Goal: Task Accomplishment & Management: Use online tool/utility

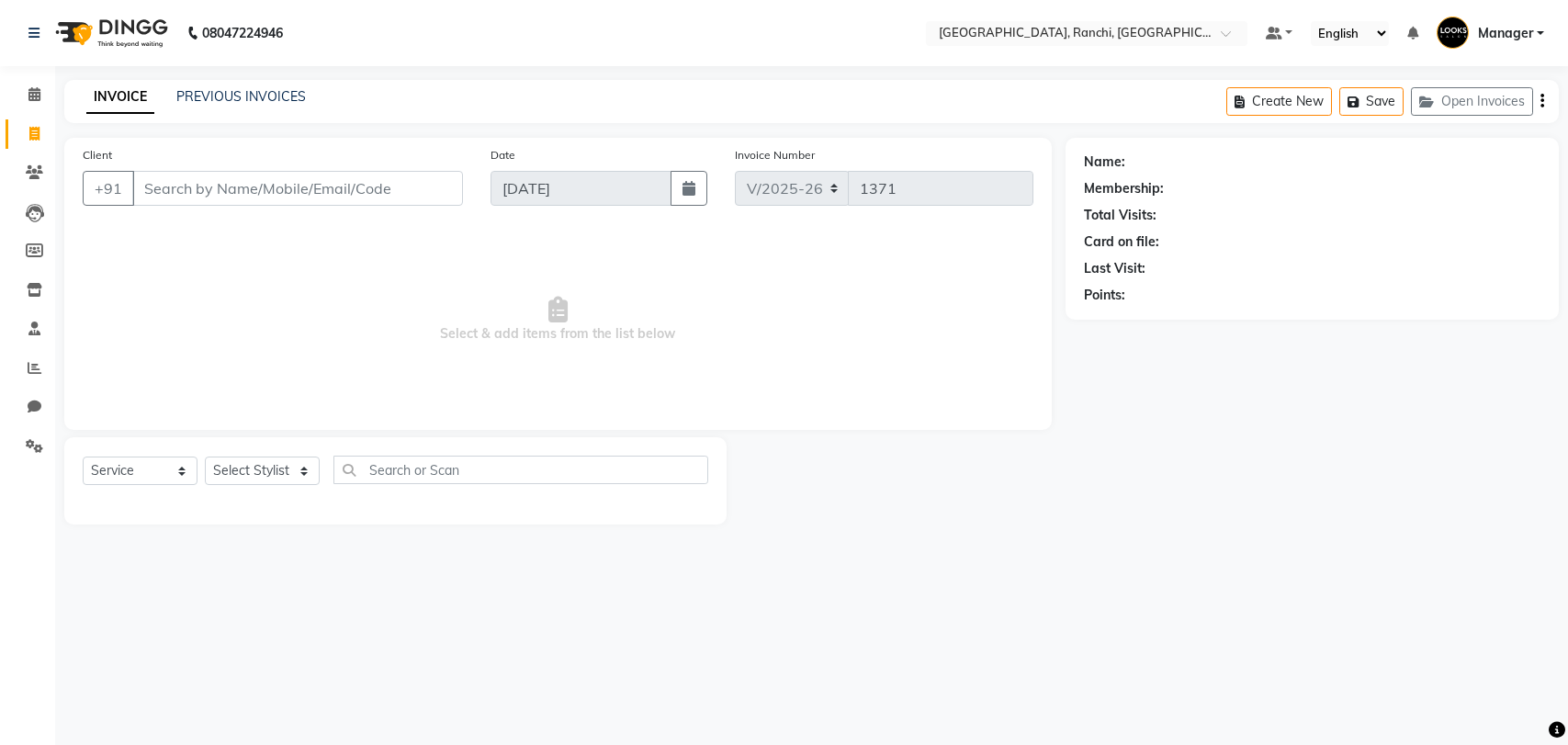
select select "6463"
select select "service"
click at [278, 470] on select "Select Stylist [PERSON_NAME] COUNTER_SALES Gautam_pdct [PERSON_NAME] Manager [P…" at bounding box center [262, 470] width 115 height 28
select select "89619"
click at [205, 456] on select "Select Stylist [PERSON_NAME] COUNTER_SALES Gautam_pdct [PERSON_NAME] Manager [P…" at bounding box center [262, 470] width 115 height 28
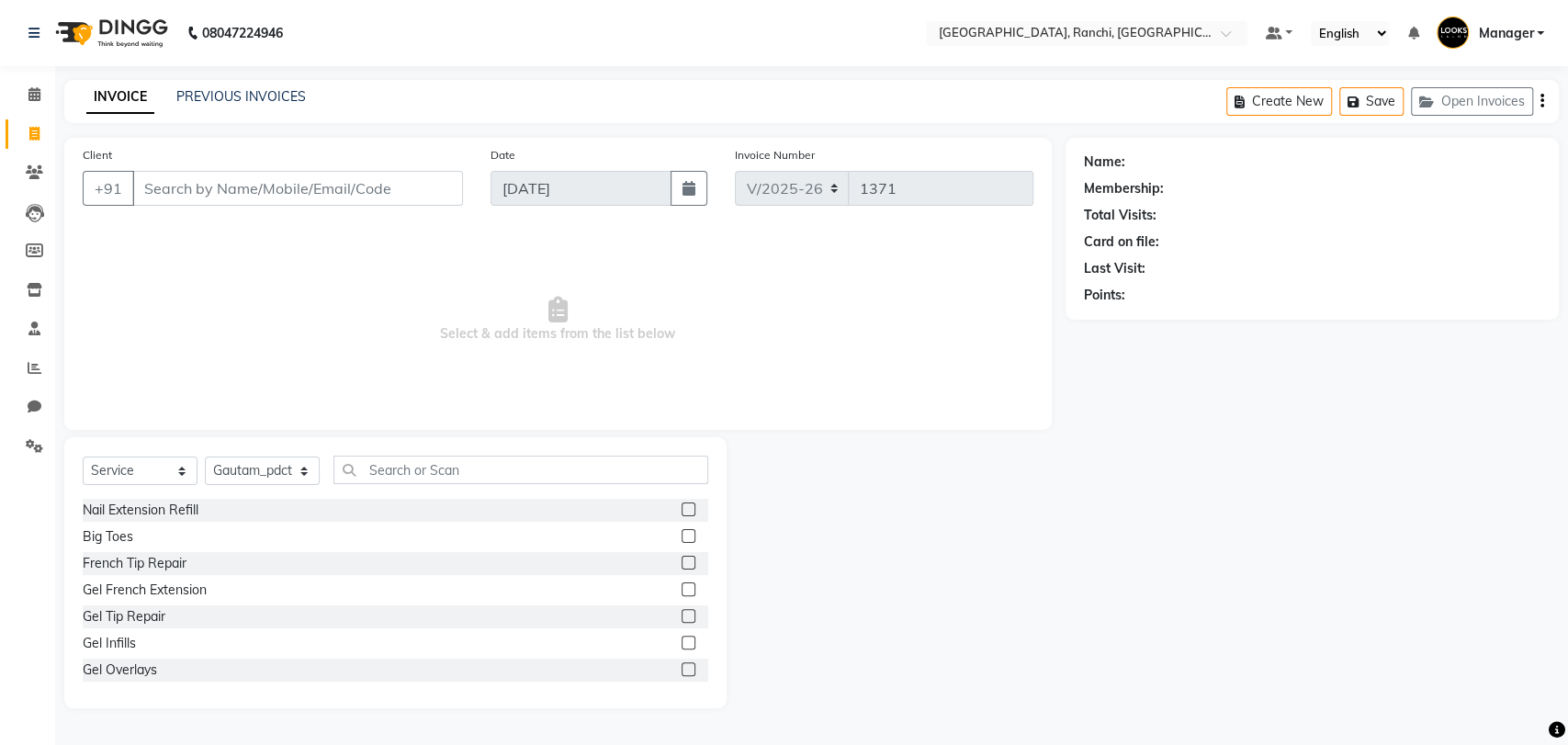
drag, startPoint x: 431, startPoint y: 486, endPoint x: 436, endPoint y: 468, distance: 18.7
click at [436, 468] on div "Select Service Product Membership Package Voucher Prepaid Gift Card Select Styl…" at bounding box center [395, 477] width 626 height 43
click at [436, 468] on input "text" at bounding box center [520, 469] width 374 height 28
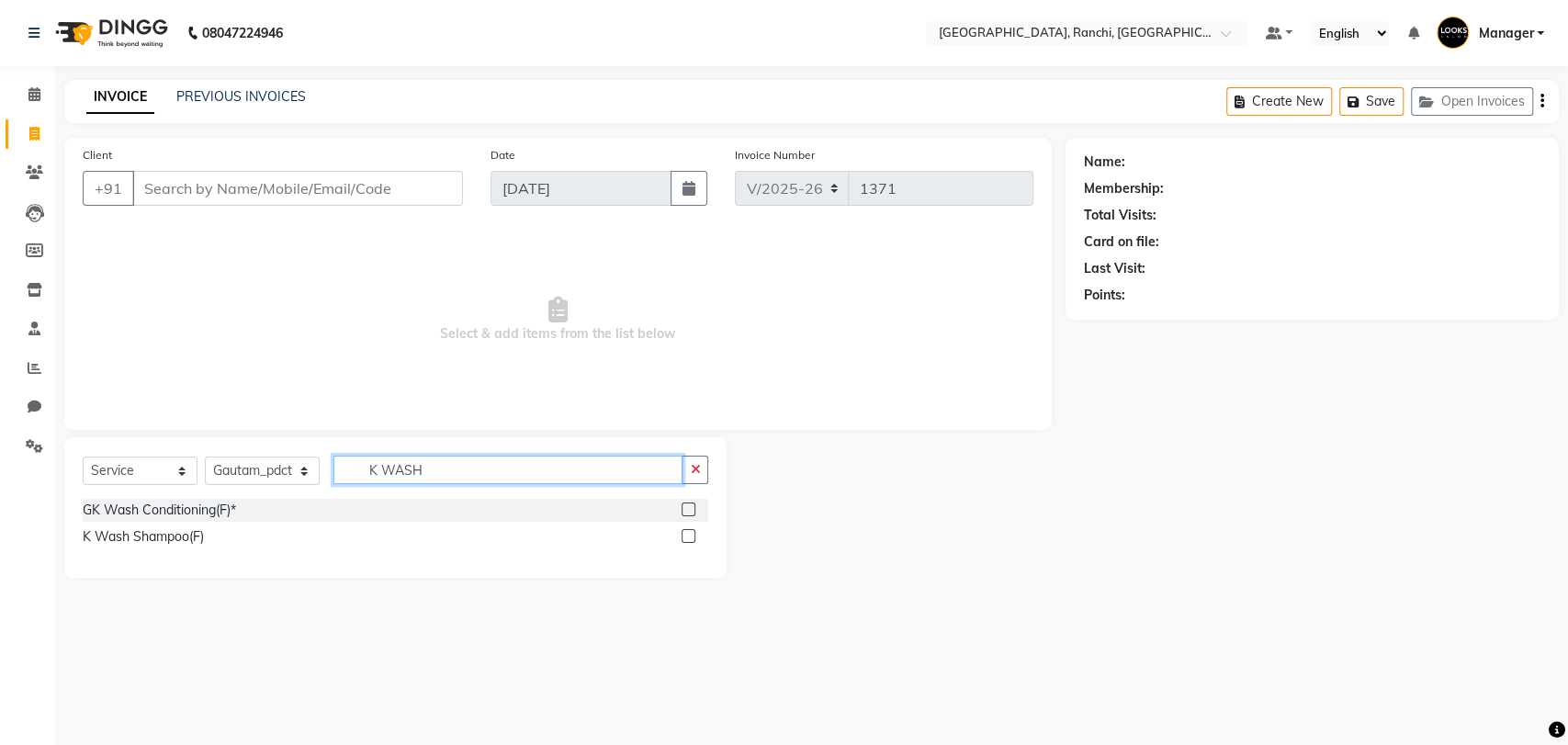
type input "K WASH"
click at [689, 535] on label at bounding box center [688, 535] width 14 height 14
click at [689, 535] on input "checkbox" at bounding box center [687, 536] width 12 height 12
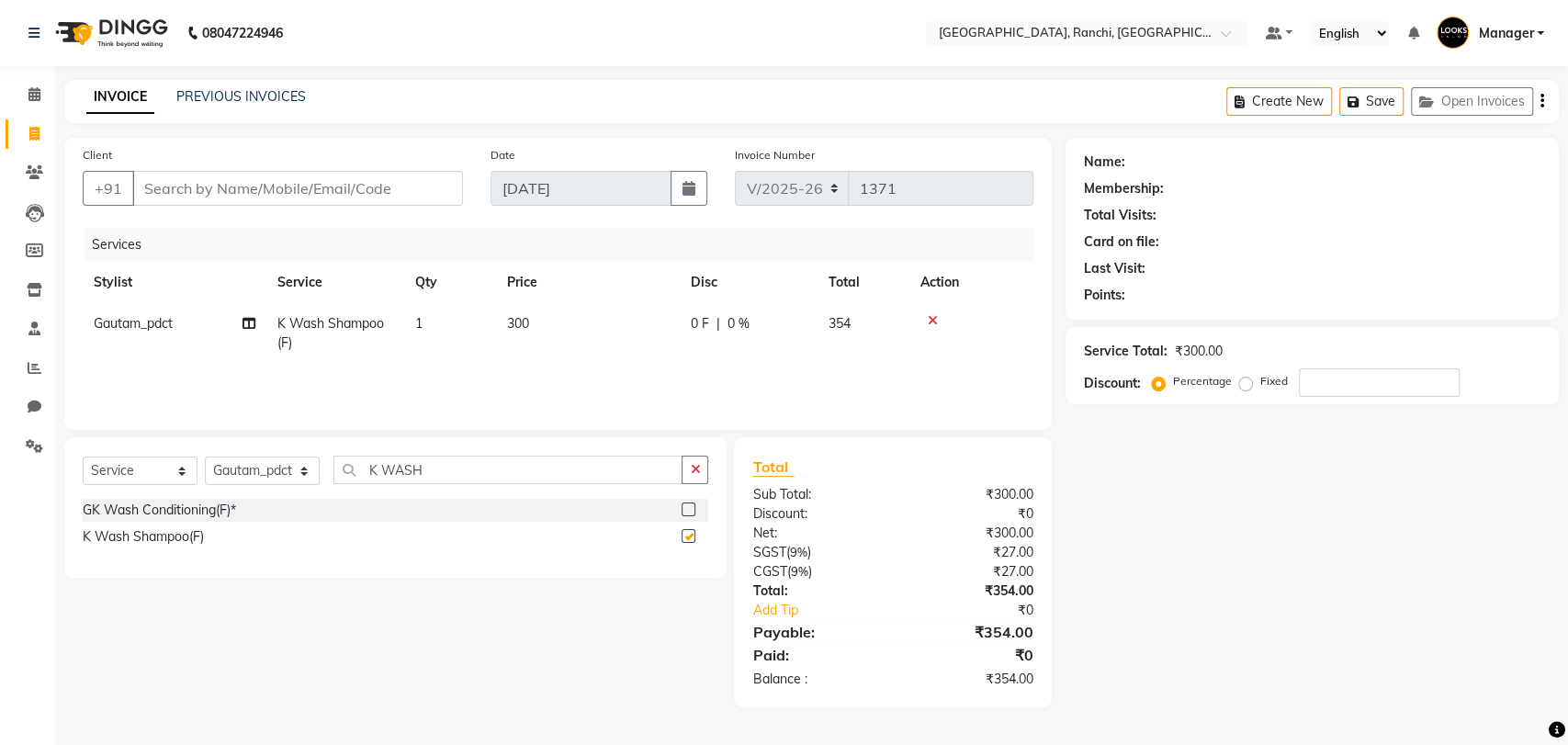
checkbox input "false"
click at [242, 178] on input "Client" at bounding box center [297, 188] width 330 height 35
type input "8"
type input "0"
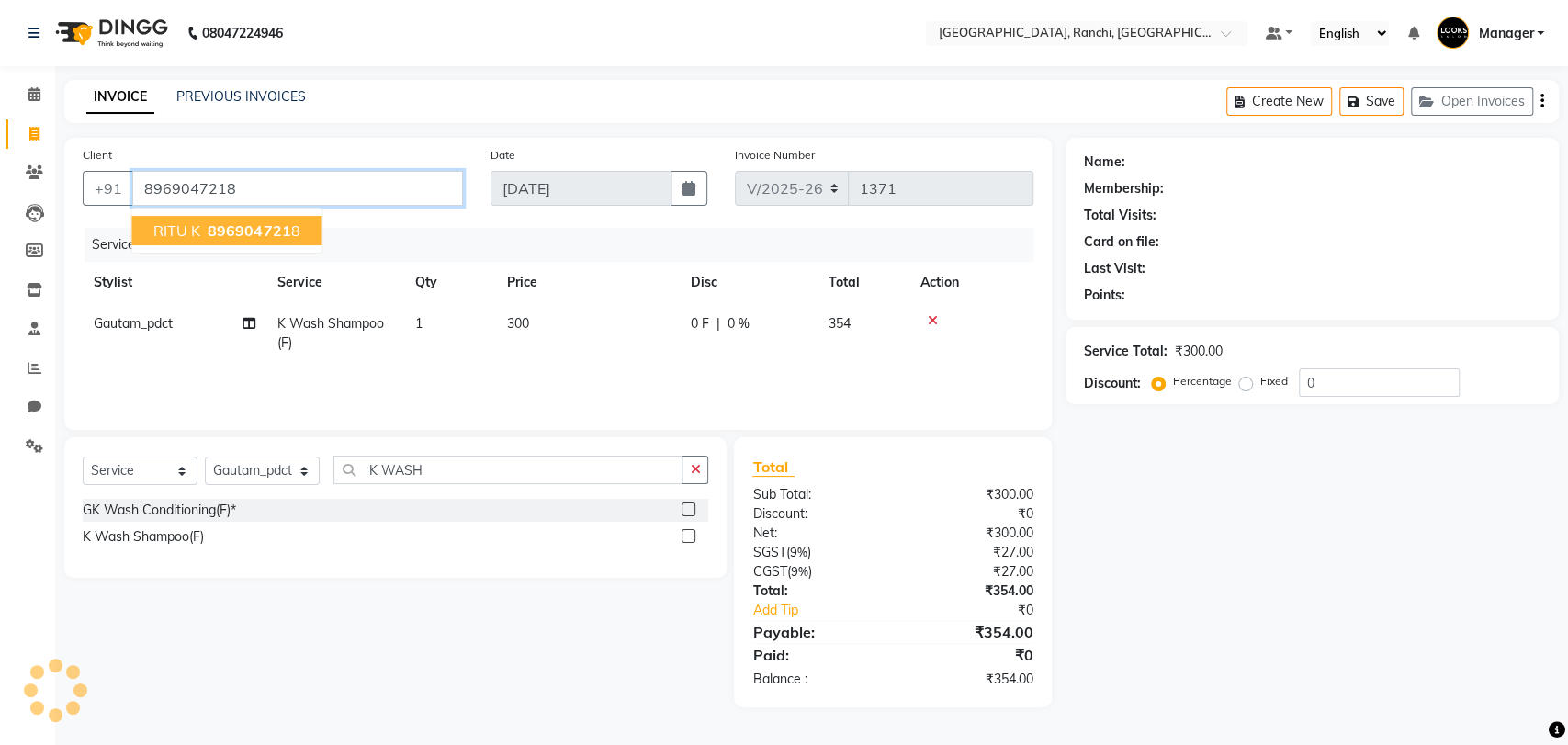
type input "8969047218"
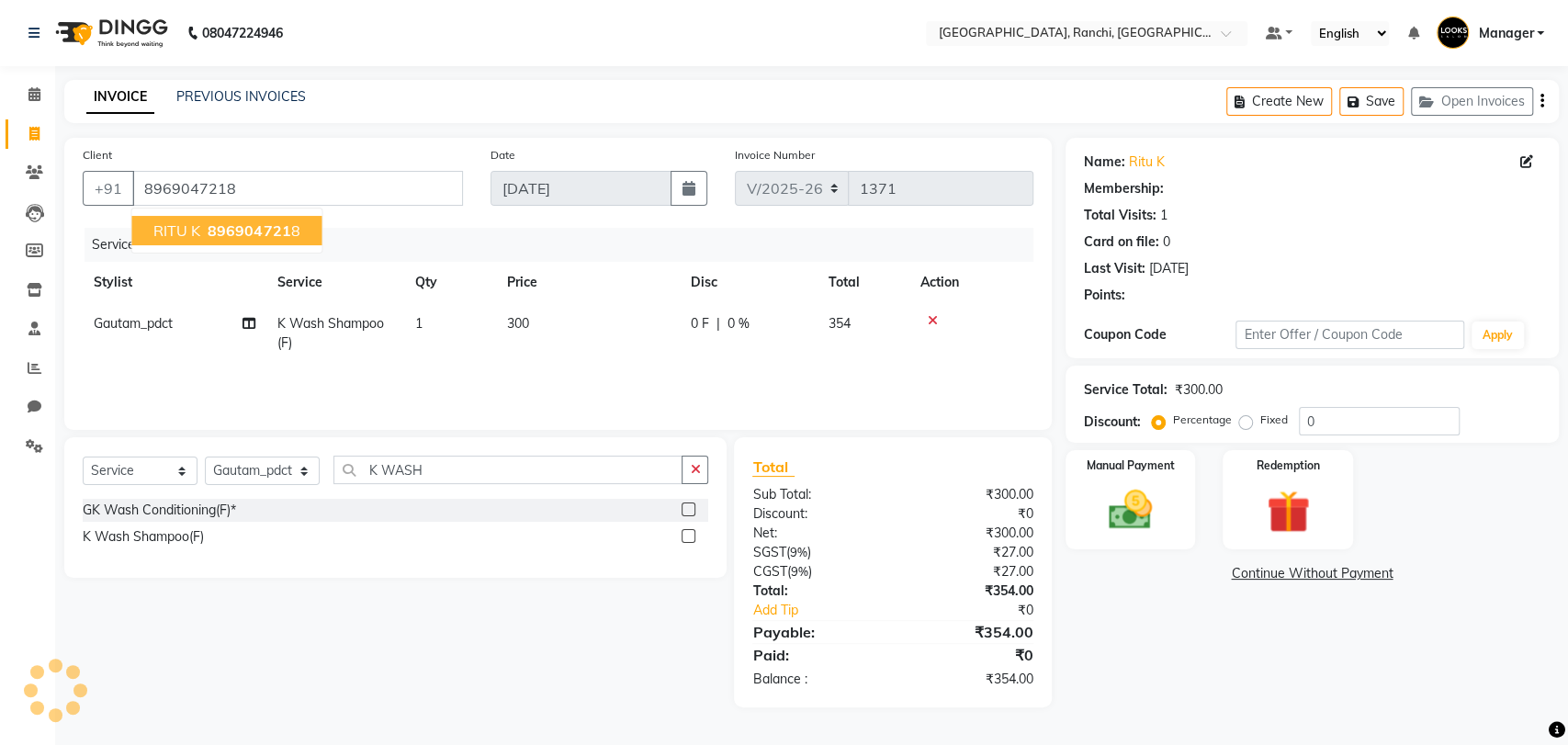
select select "1: Object"
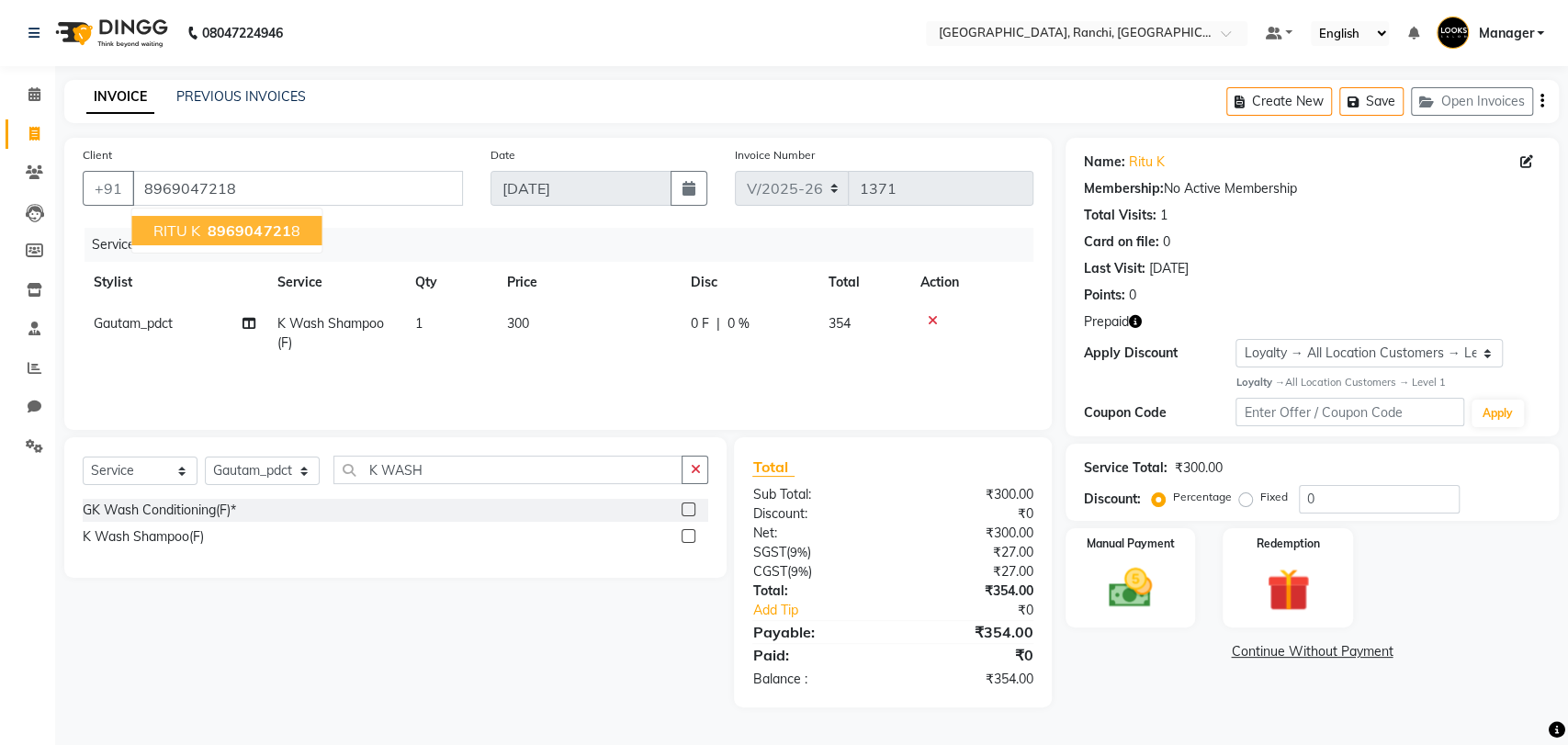
click at [226, 235] on span "896904721" at bounding box center [249, 230] width 83 height 19
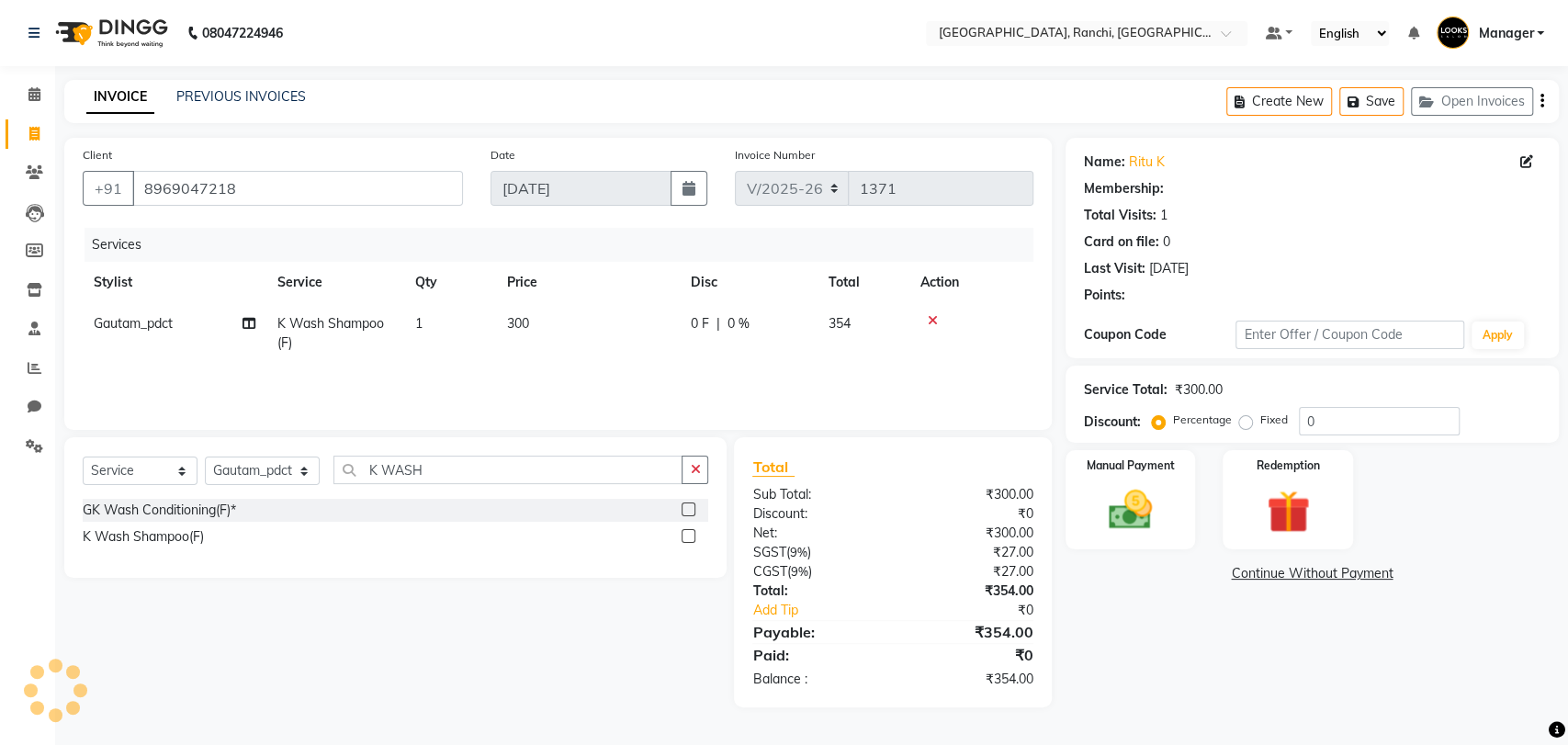
select select "1: Object"
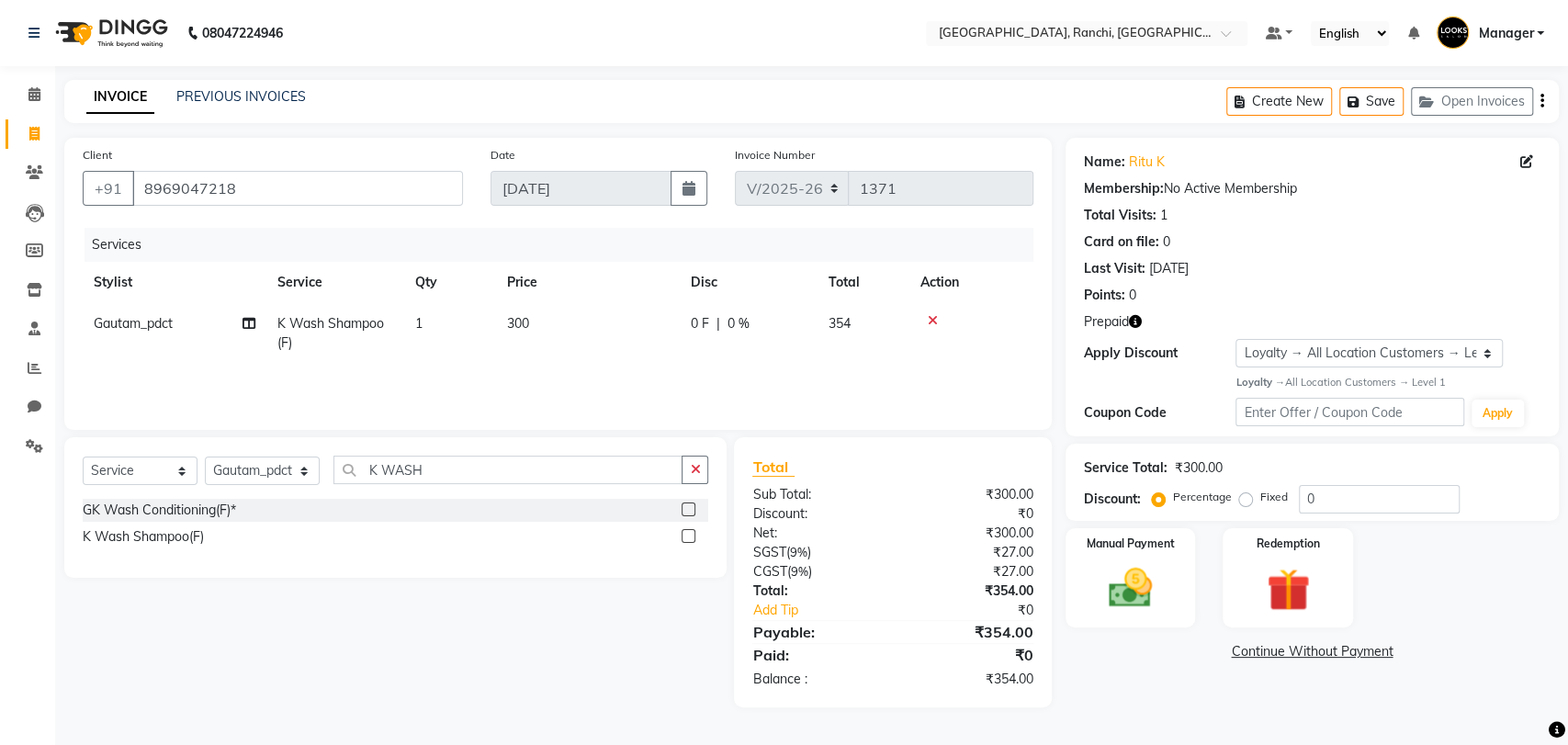
click at [522, 319] on span "300" at bounding box center [517, 324] width 22 height 17
select select "89619"
click at [657, 332] on td "300" at bounding box center [587, 333] width 183 height 60
select select "89619"
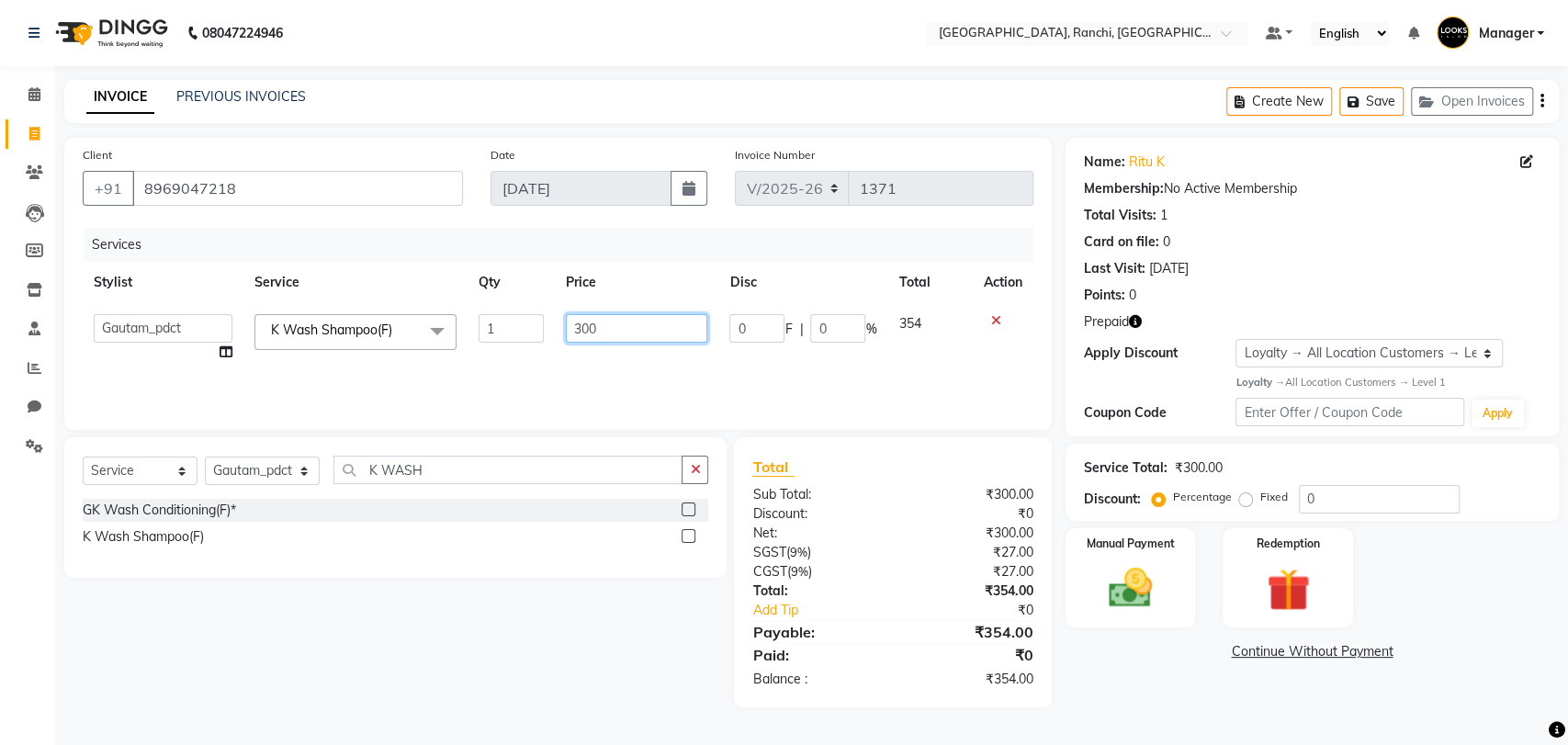
click at [656, 332] on input "300" at bounding box center [636, 328] width 142 height 28
type input "350"
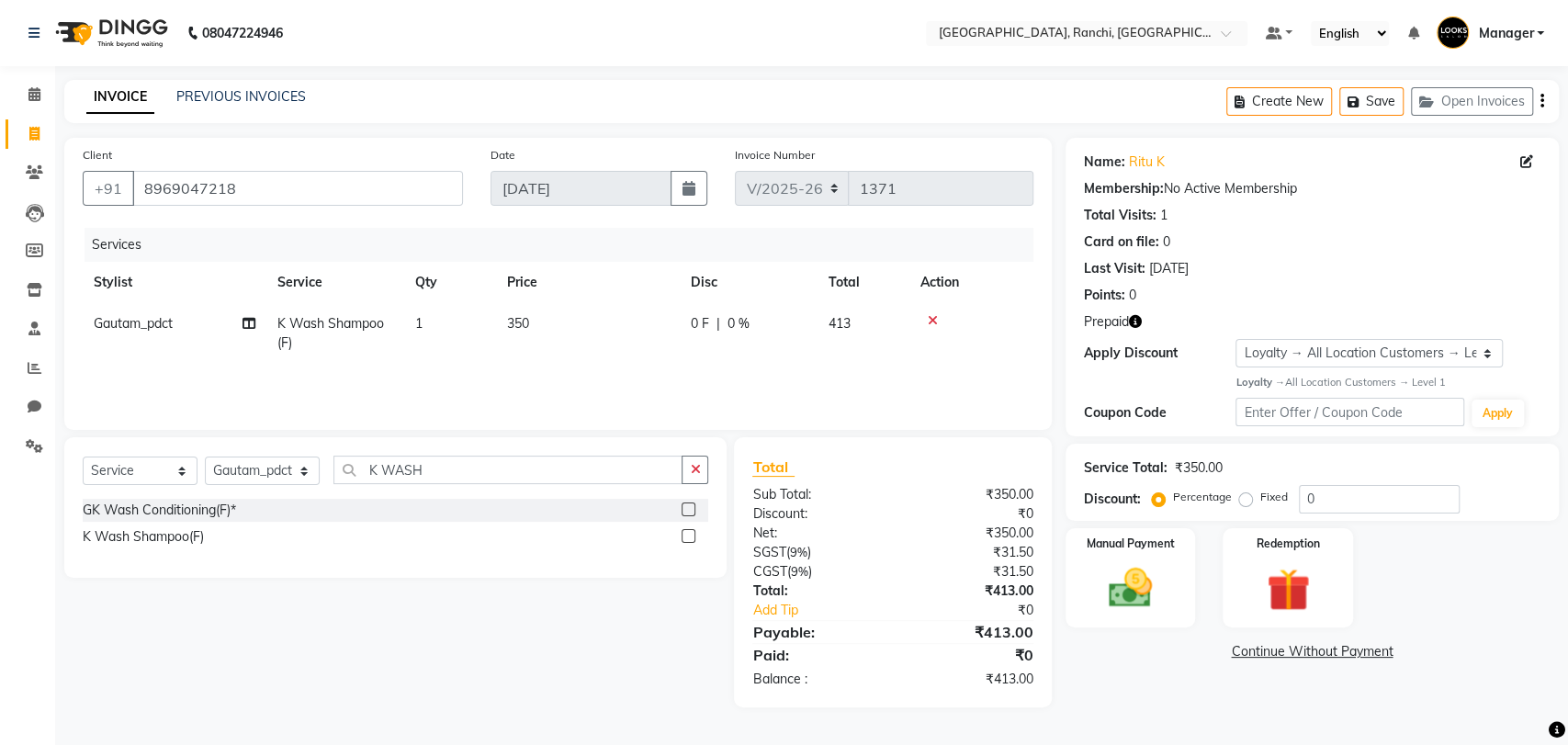
click at [648, 376] on div "Services Stylist Service Qty Price Disc Total Action Gautam_pdct K Wash Shampoo…" at bounding box center [558, 319] width 951 height 183
click at [1278, 550] on div "Redemption" at bounding box center [1289, 578] width 135 height 103
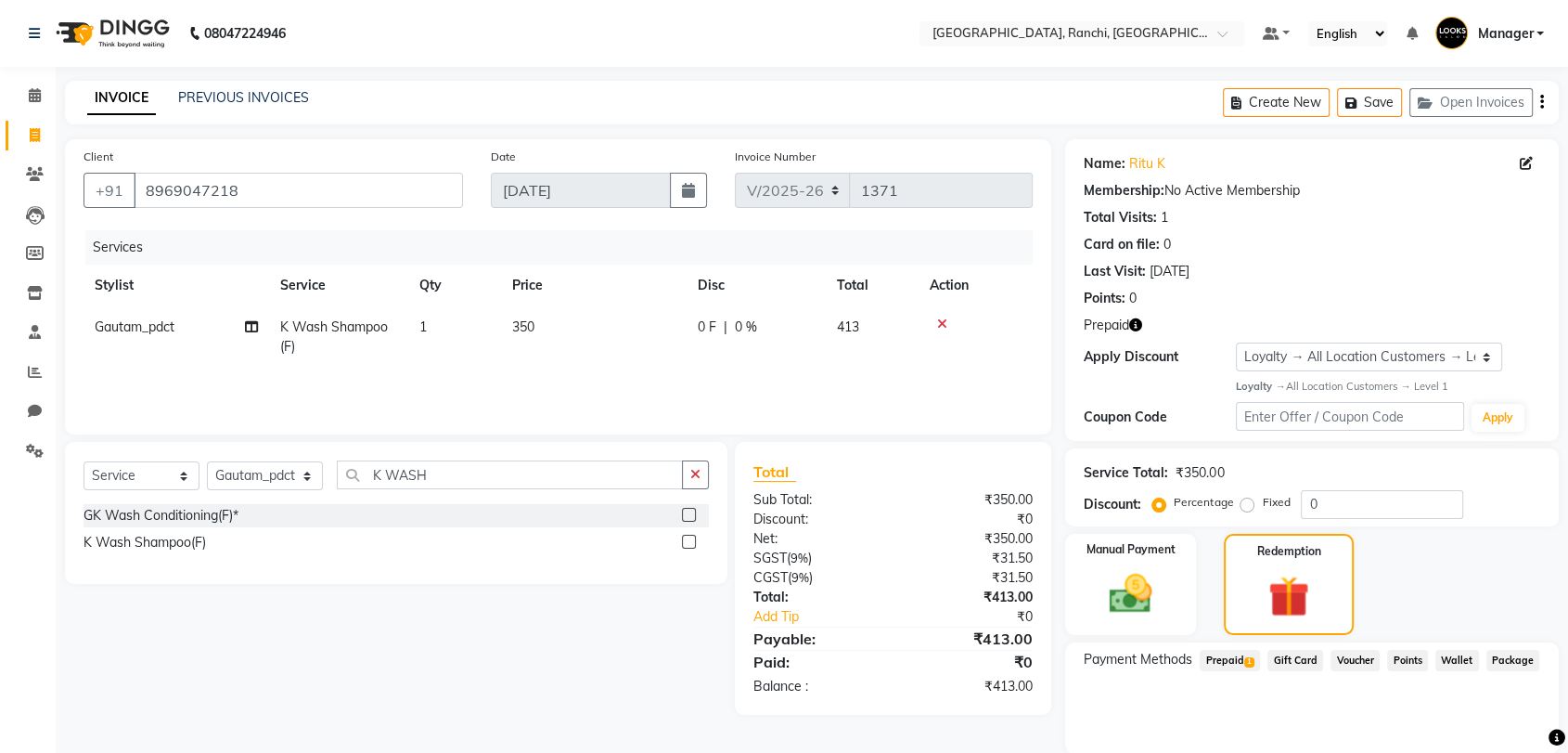
click at [1244, 658] on span "1" at bounding box center [1249, 663] width 10 height 11
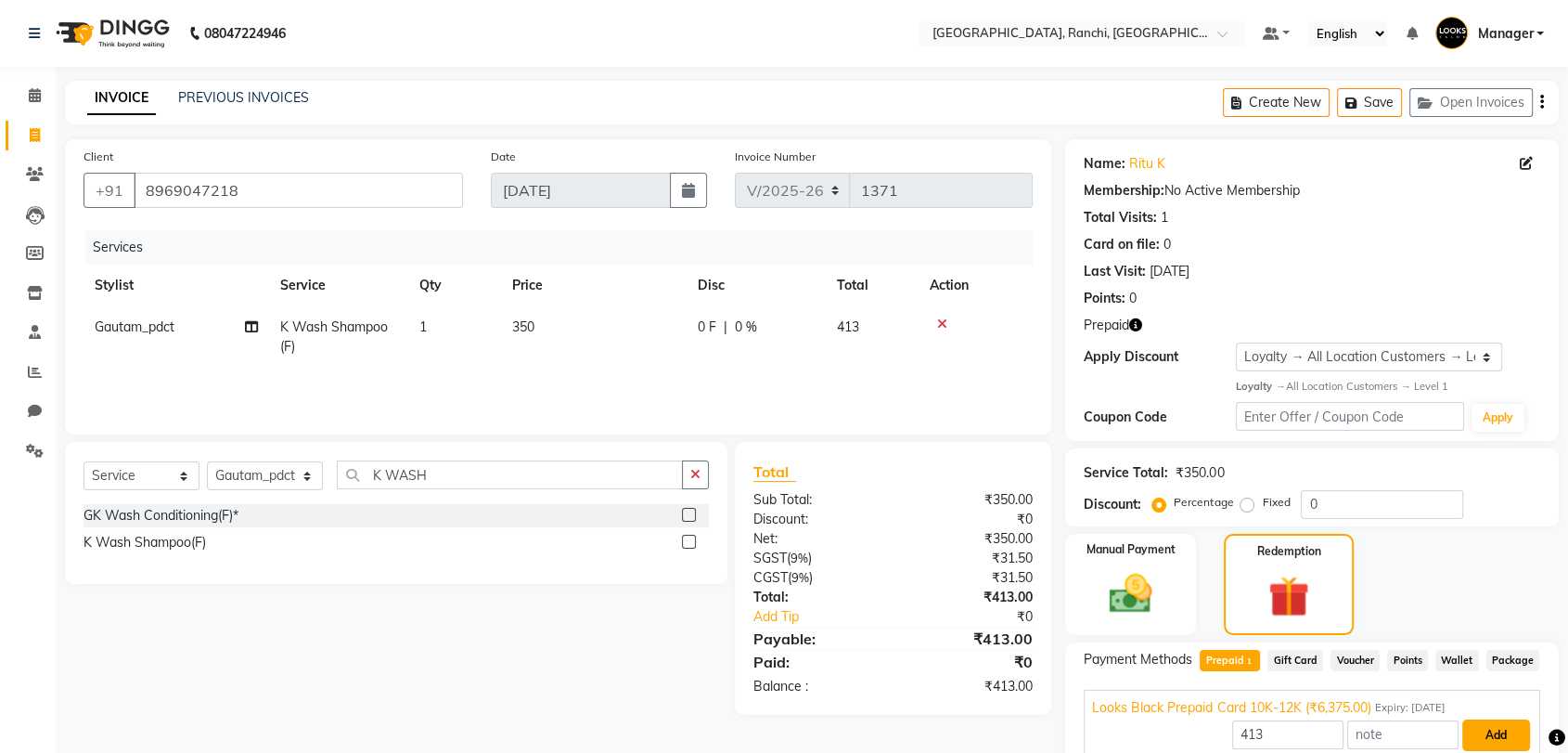
click at [1500, 731] on button "Add" at bounding box center [1496, 735] width 67 height 31
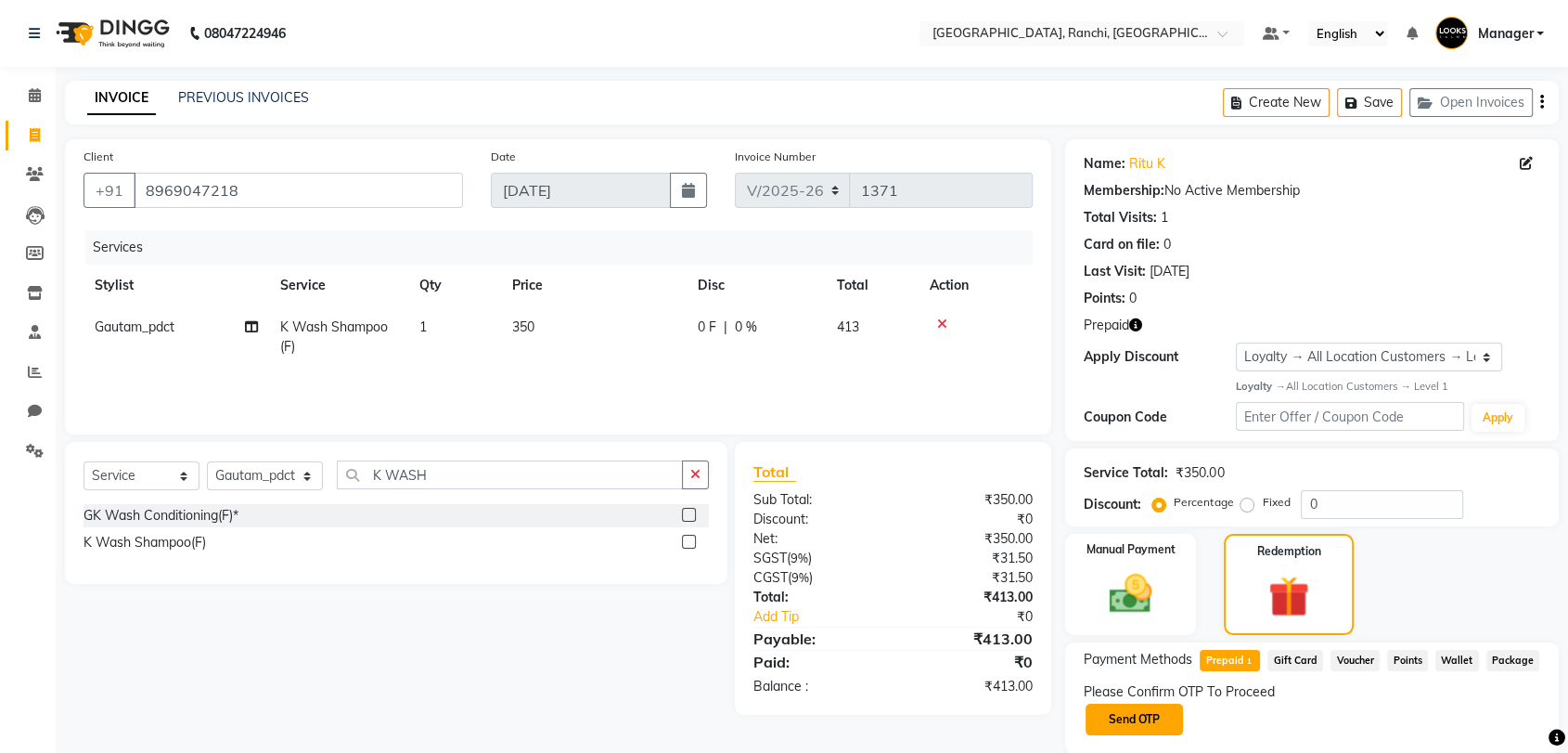
click at [1160, 722] on button "Send OTP" at bounding box center [1134, 719] width 98 height 31
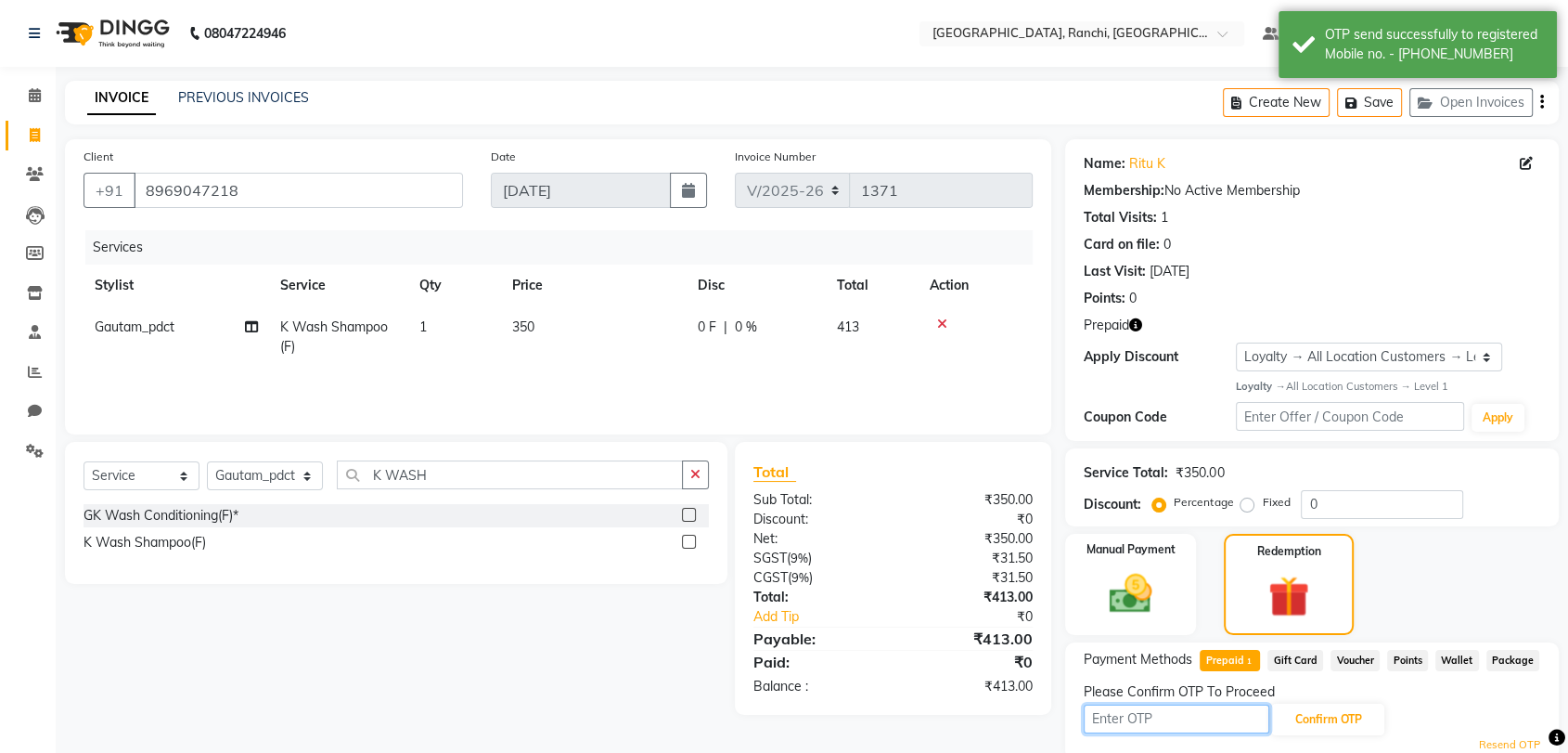
click at [1160, 722] on input "text" at bounding box center [1176, 719] width 185 height 29
type input "5715"
click at [1314, 715] on button "Confirm OTP" at bounding box center [1328, 719] width 113 height 31
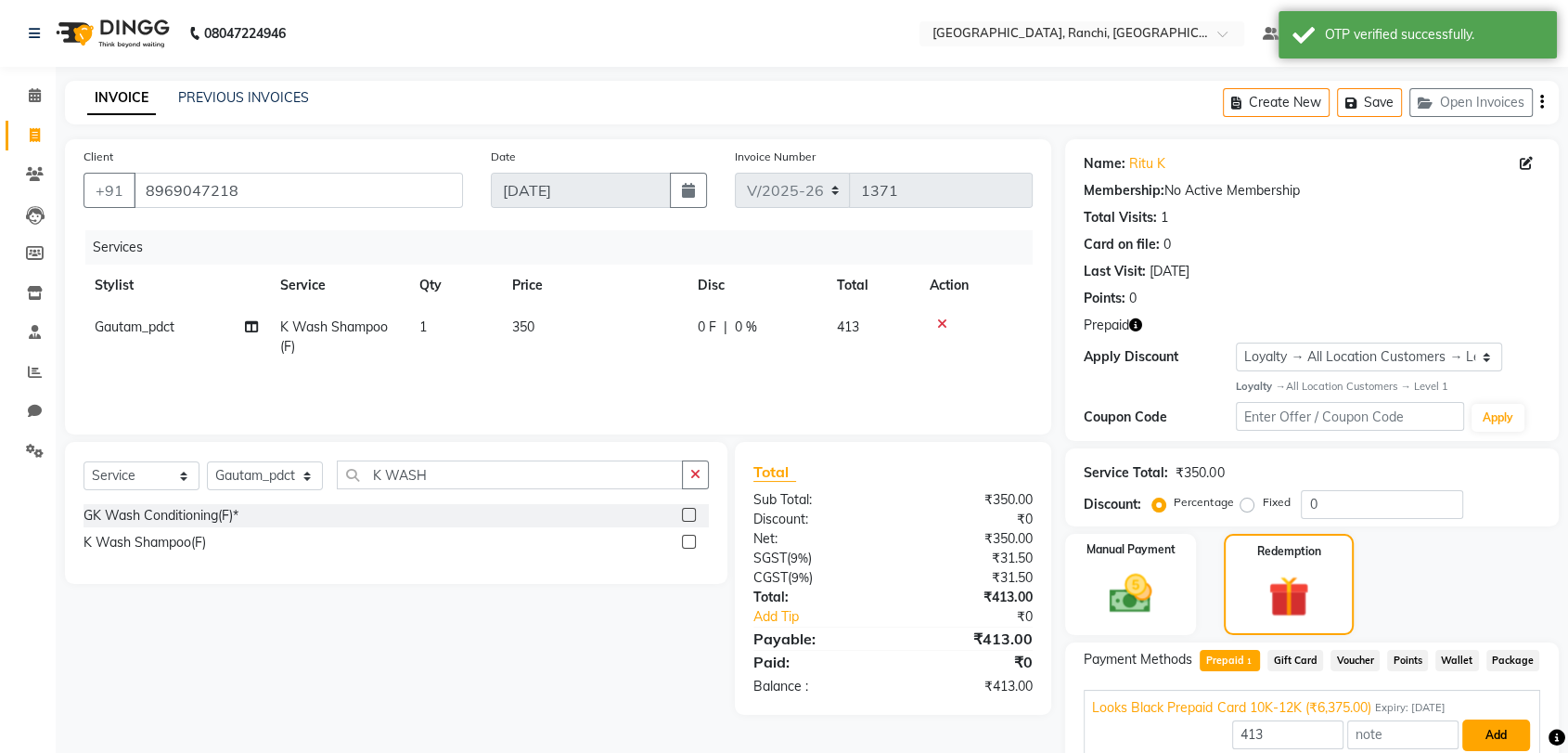
click at [1495, 730] on button "Add" at bounding box center [1496, 735] width 67 height 31
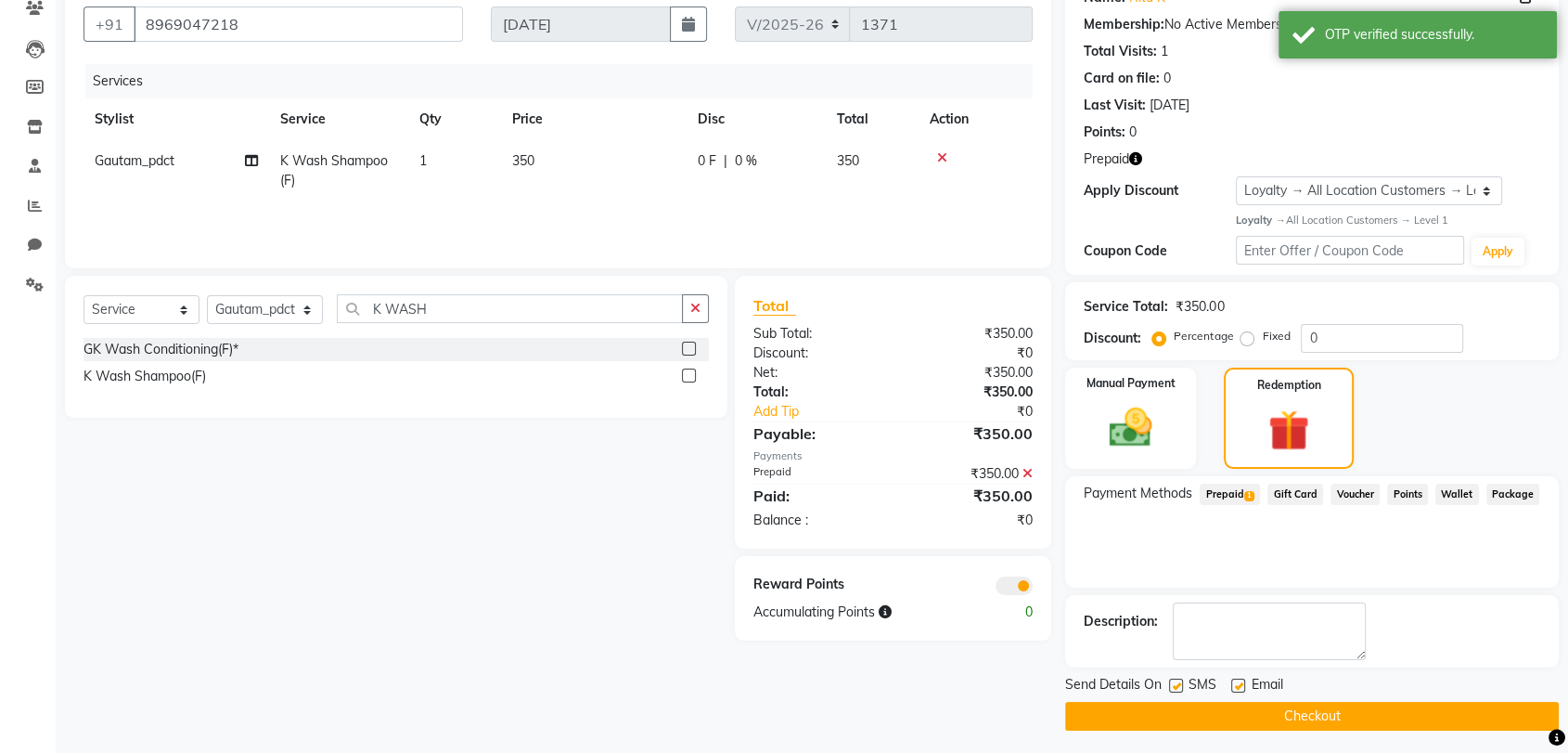
scroll to position [171, 0]
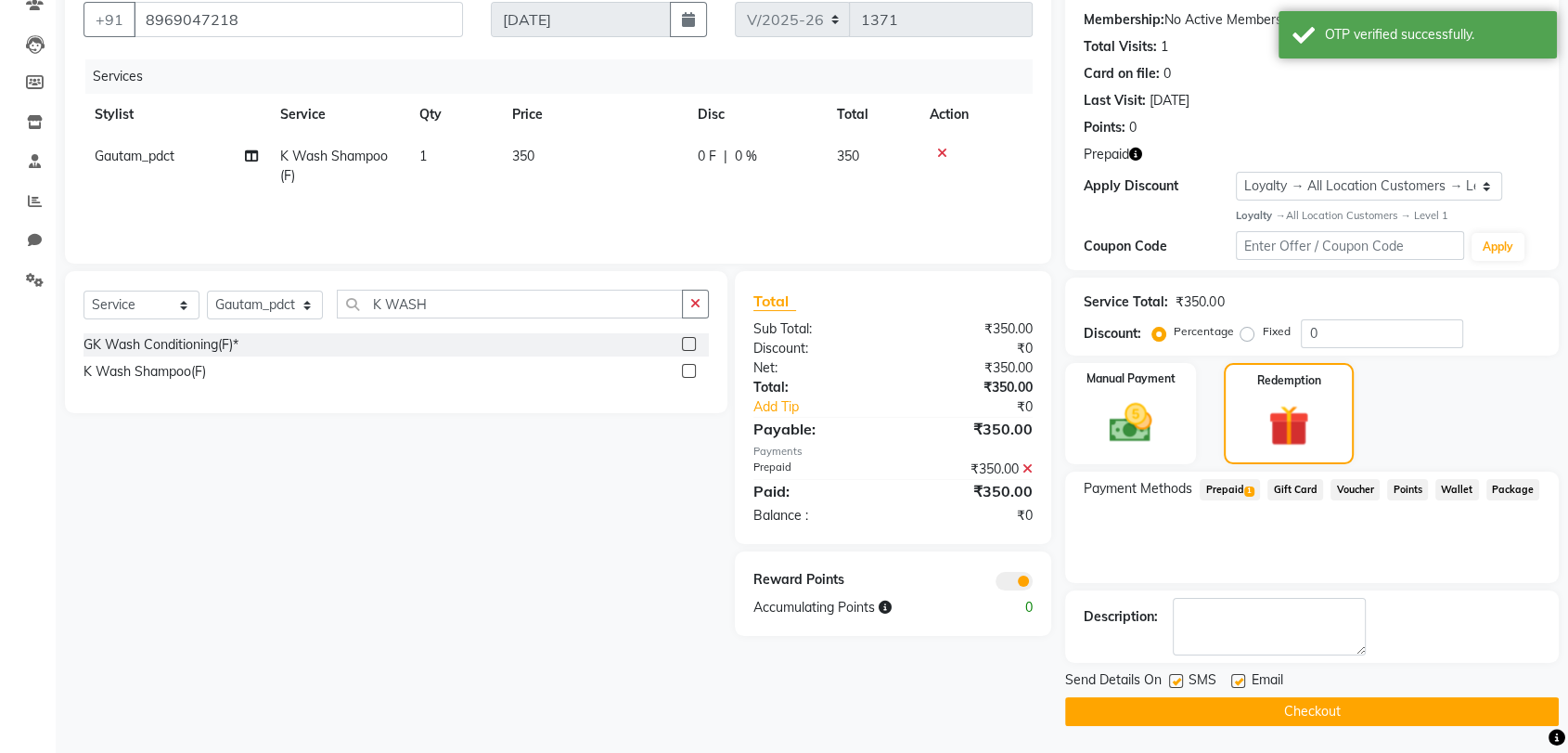
click at [1444, 707] on button "Checkout" at bounding box center [1311, 711] width 493 height 29
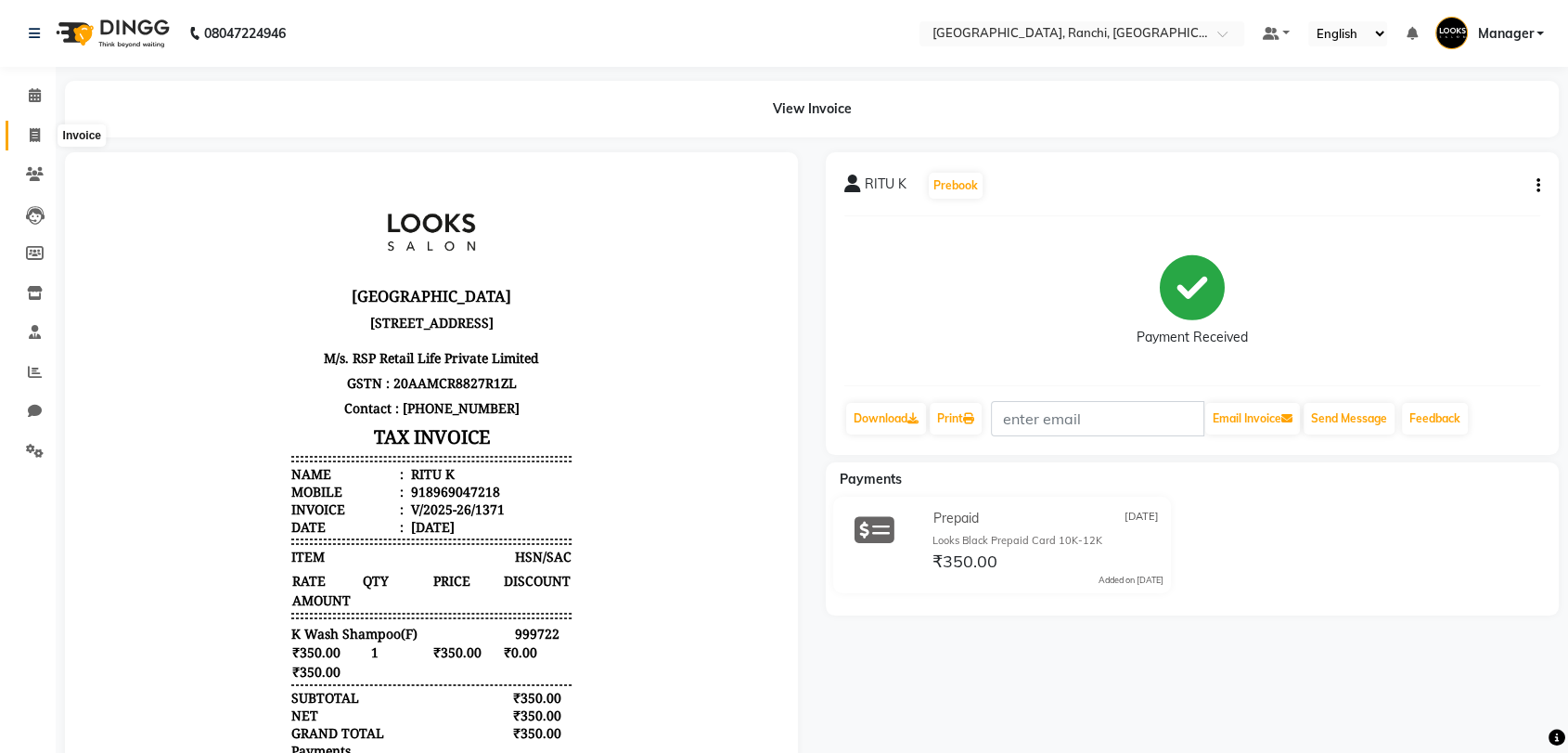
click at [37, 135] on icon at bounding box center [34, 135] width 10 height 14
select select "service"
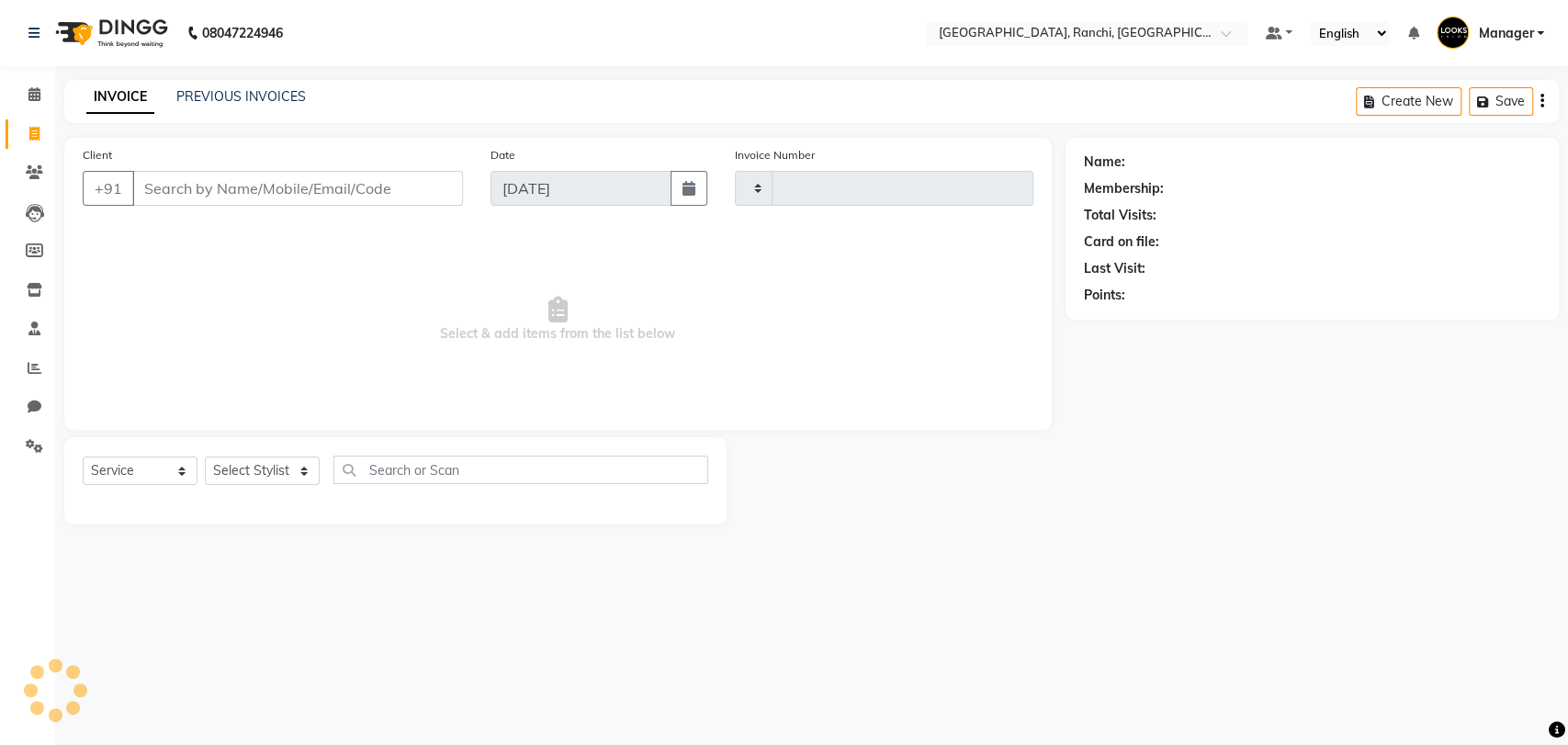
type input "1372"
select select "6463"
click at [28, 87] on icon at bounding box center [34, 94] width 12 height 14
